Goal: Check status: Check status

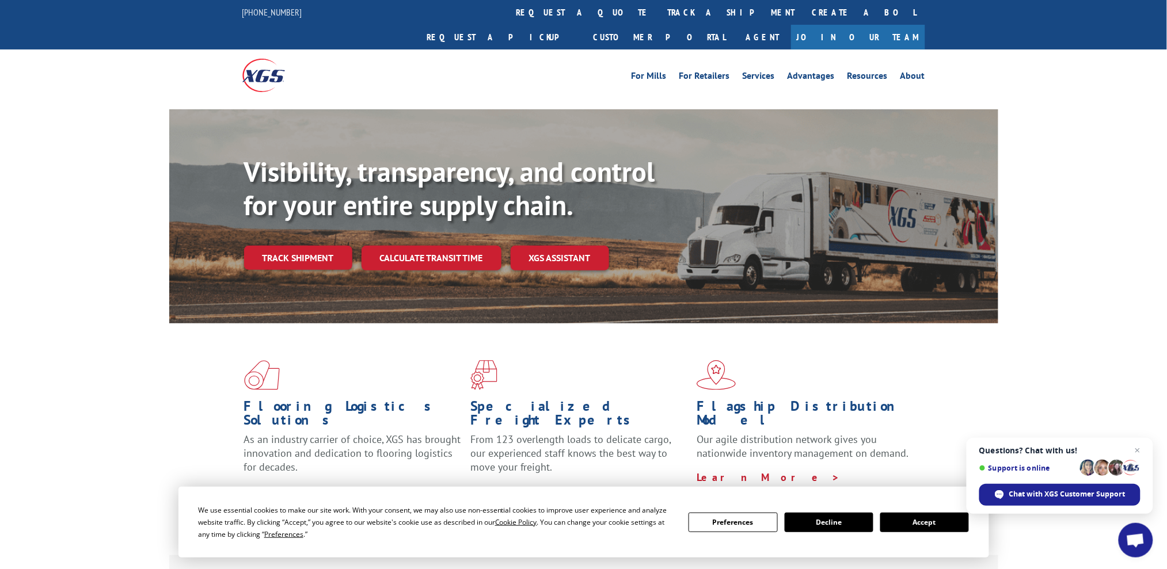
click at [923, 522] on button "Accept" at bounding box center [924, 523] width 89 height 20
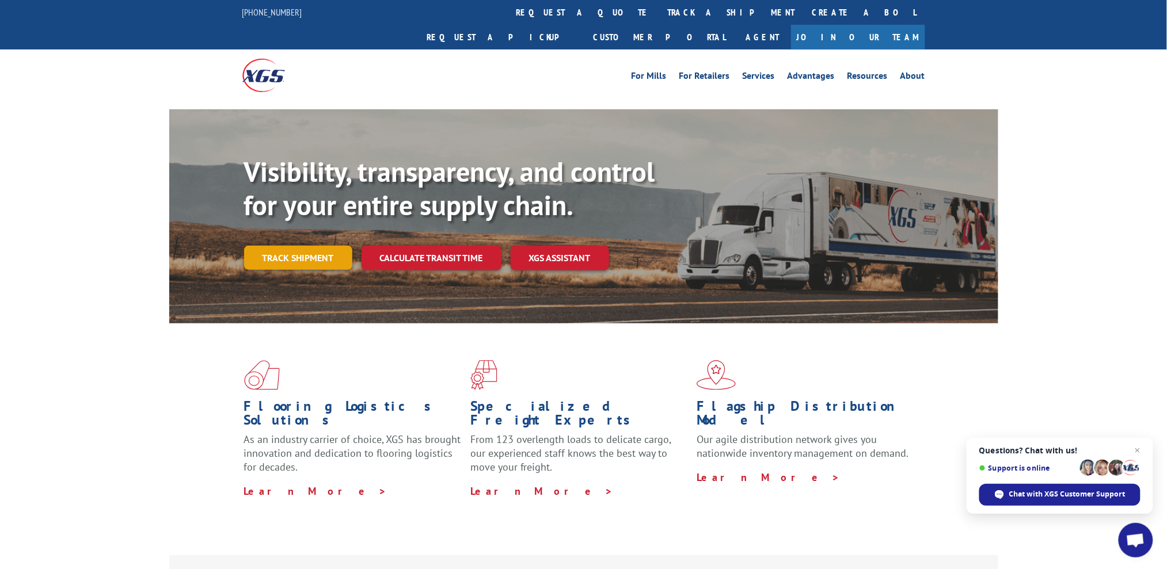
click at [314, 246] on link "Track shipment" at bounding box center [298, 258] width 108 height 24
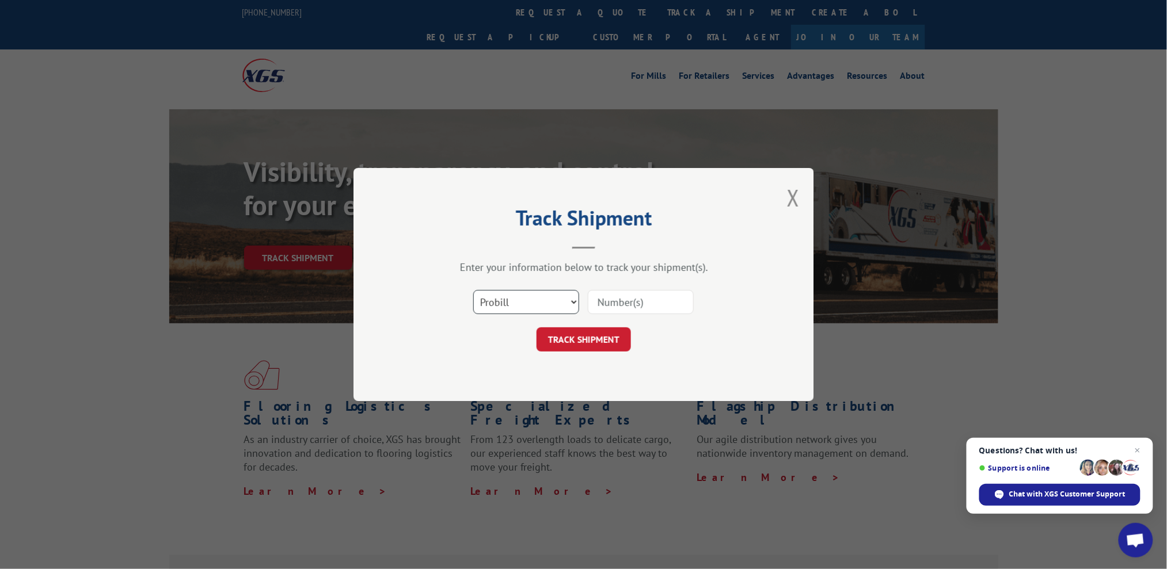
click at [568, 303] on select "Select category... Probill BOL PO" at bounding box center [526, 302] width 106 height 24
select select "bol"
click at [473, 290] on select "Select category... Probill BOL PO" at bounding box center [526, 302] width 106 height 24
paste input "20250826"
type input "20250826"
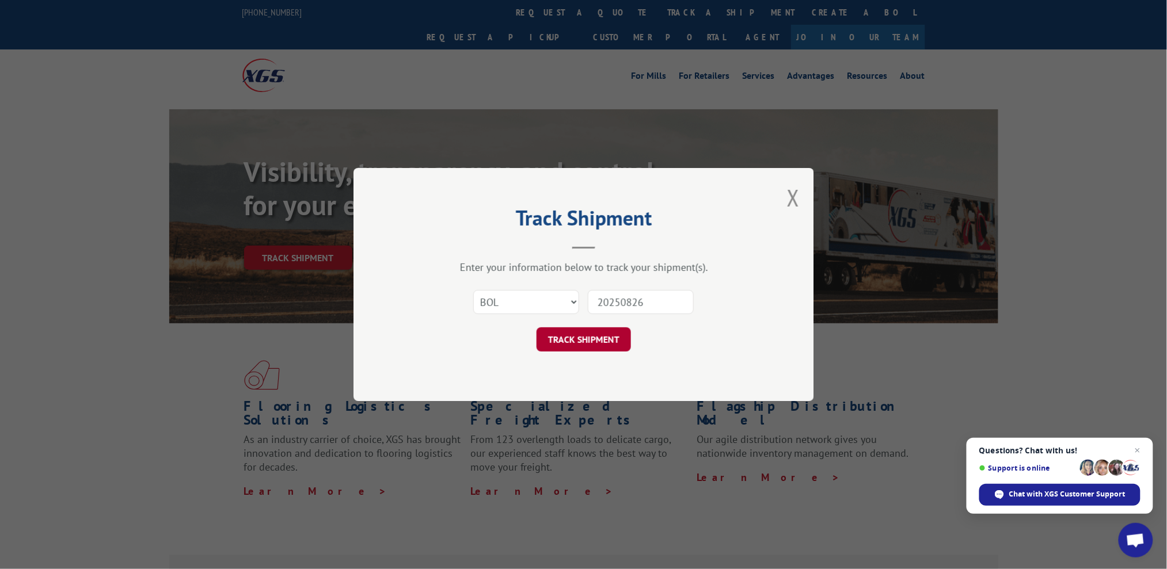
click at [578, 342] on button "TRACK SHIPMENT" at bounding box center [584, 340] width 94 height 24
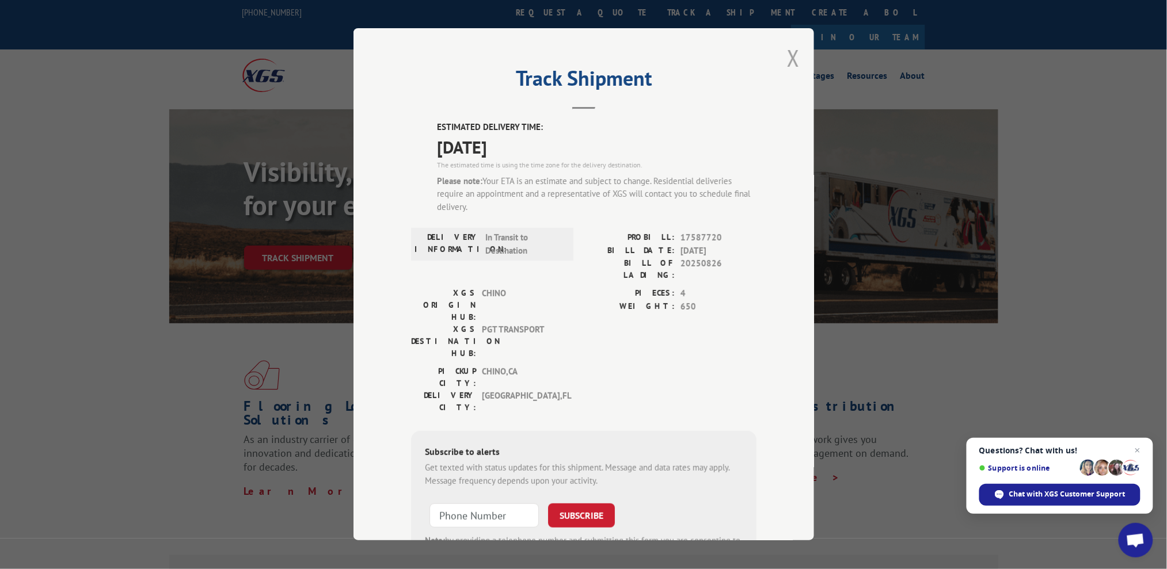
click at [789, 56] on button "Close modal" at bounding box center [793, 58] width 13 height 31
